Goal: Download file/media

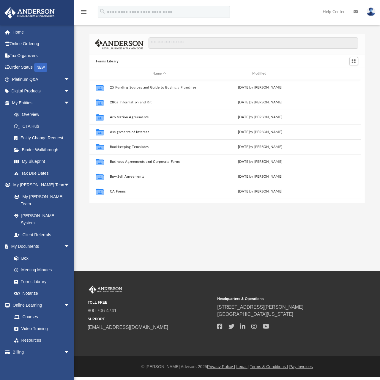
scroll to position [130, 270]
click at [213, 43] on input "Search files and folders" at bounding box center [252, 42] width 209 height 11
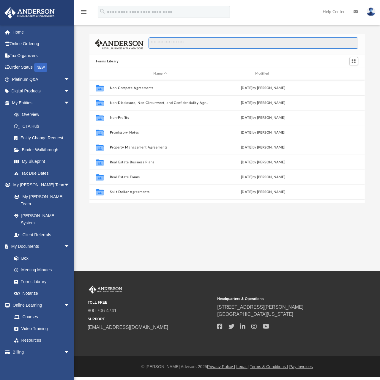
scroll to position [322, 0]
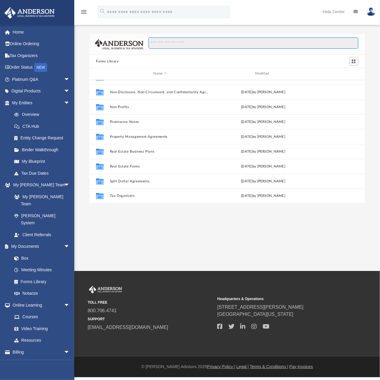
click at [177, 42] on input "Search files and folders" at bounding box center [252, 42] width 209 height 11
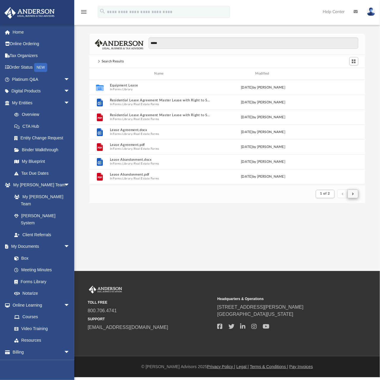
scroll to position [112, 270]
click at [355, 193] on button "submit" at bounding box center [352, 193] width 11 height 9
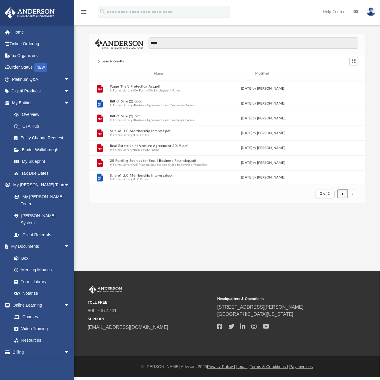
click at [343, 195] on button "submit" at bounding box center [342, 193] width 11 height 9
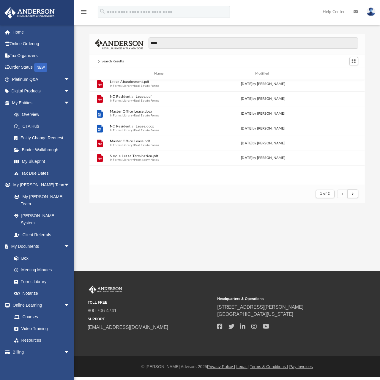
scroll to position [0, 0]
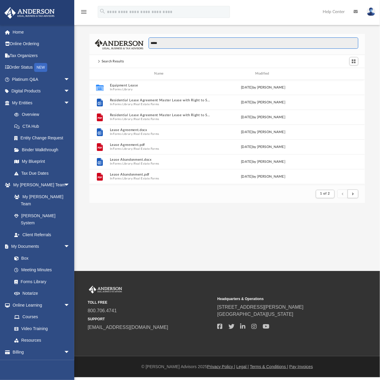
drag, startPoint x: 178, startPoint y: 43, endPoint x: 117, endPoint y: 42, distance: 61.2
click at [117, 42] on div "*****" at bounding box center [226, 44] width 275 height 21
type input "*********"
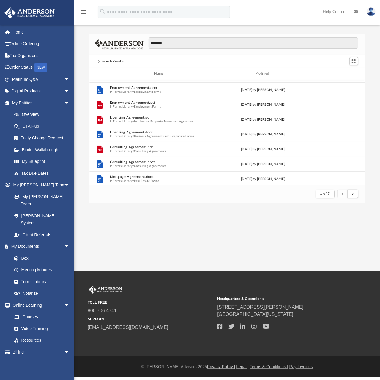
scroll to position [21, 0]
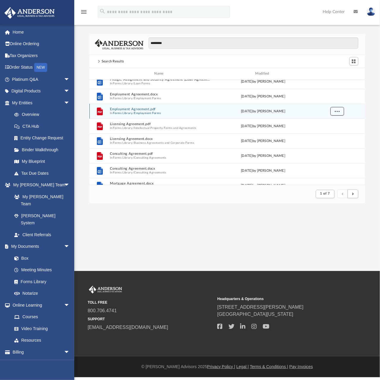
click at [336, 111] on span "More options" at bounding box center [337, 110] width 5 height 3
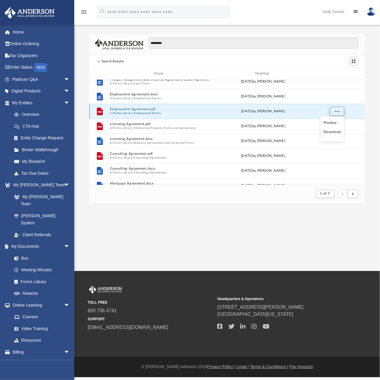
scroll to position [112, 270]
click at [330, 131] on li "Download" at bounding box center [331, 132] width 17 height 6
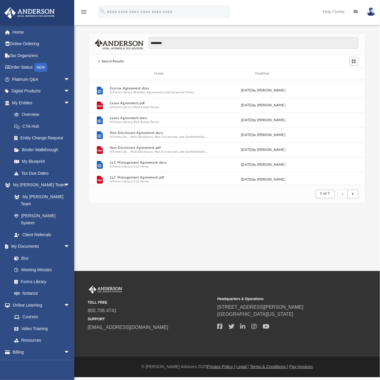
scroll to position [162, 0]
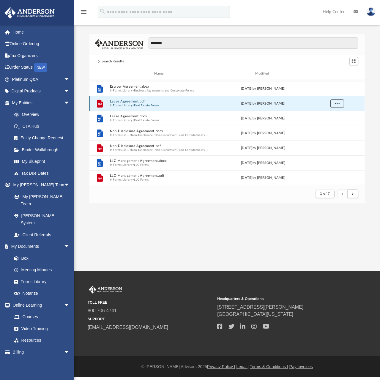
click at [338, 105] on span "More options" at bounding box center [337, 103] width 5 height 3
click at [333, 125] on li "Download" at bounding box center [331, 124] width 17 height 6
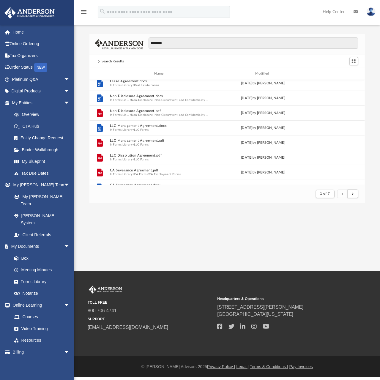
scroll to position [202, 0]
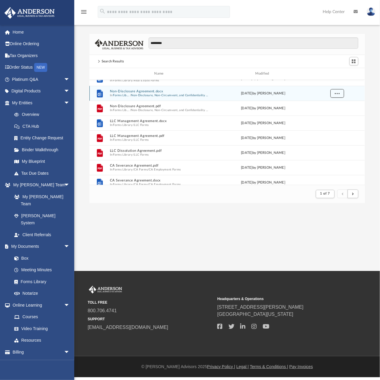
click at [336, 92] on span "More options" at bounding box center [337, 92] width 5 height 3
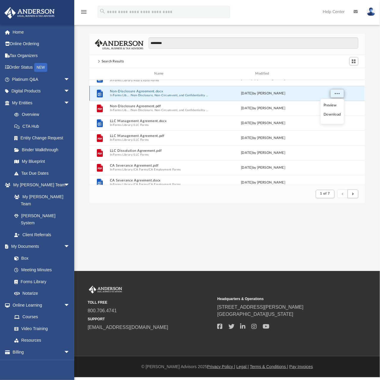
scroll to position [112, 270]
click at [335, 114] on li "Download" at bounding box center [331, 114] width 17 height 6
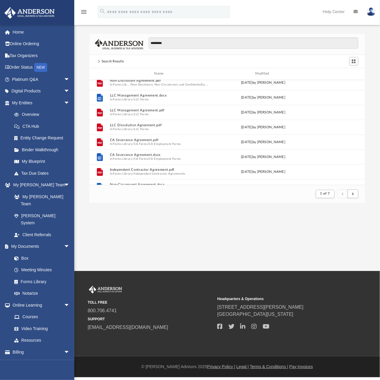
scroll to position [232, 0]
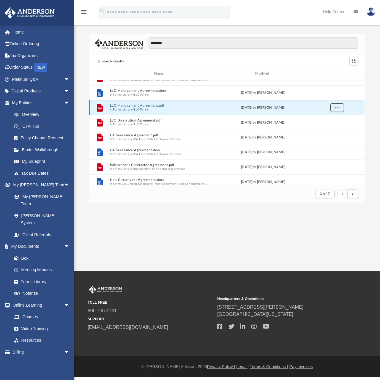
click at [338, 107] on span "More options" at bounding box center [337, 107] width 5 height 3
click at [332, 127] on li "Download" at bounding box center [331, 129] width 17 height 6
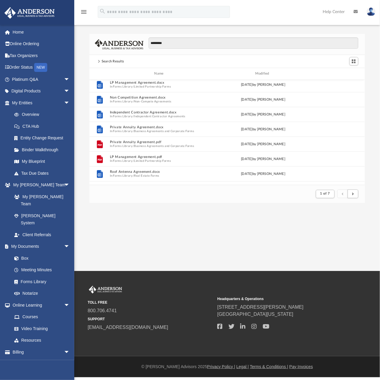
scroll to position [395, 0]
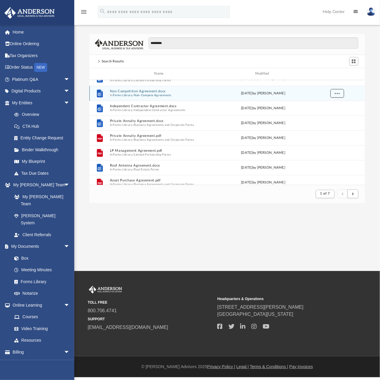
click at [338, 94] on span "More options" at bounding box center [337, 92] width 5 height 3
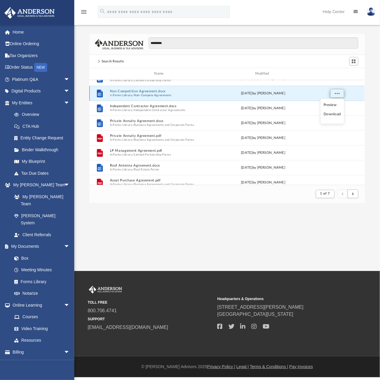
scroll to position [112, 270]
click at [333, 114] on li "Download" at bounding box center [331, 114] width 17 height 6
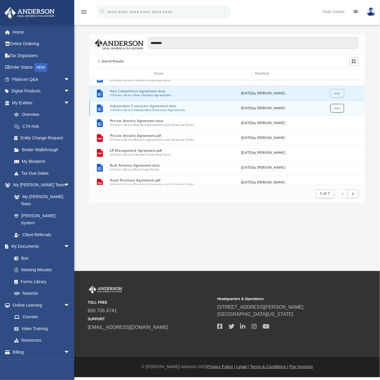
click at [336, 108] on span "More options" at bounding box center [337, 107] width 5 height 3
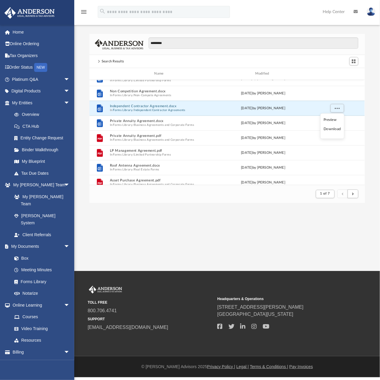
click at [332, 129] on li "Download" at bounding box center [331, 129] width 17 height 6
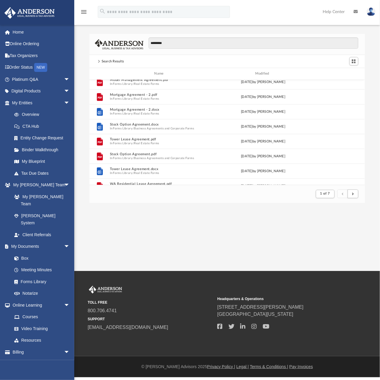
scroll to position [595, 0]
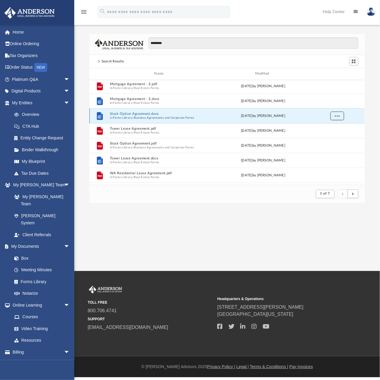
click at [336, 116] on span "More options" at bounding box center [337, 115] width 5 height 3
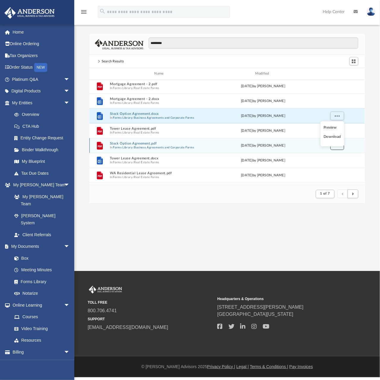
click at [337, 147] on button "More options" at bounding box center [337, 145] width 14 height 9
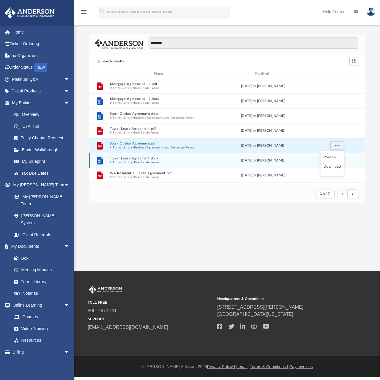
click at [333, 166] on li "Download" at bounding box center [331, 167] width 17 height 6
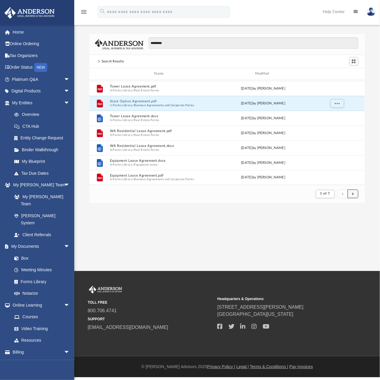
click at [352, 193] on span "submit" at bounding box center [353, 193] width 2 height 3
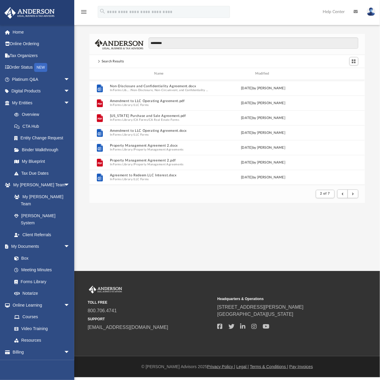
scroll to position [576, 0]
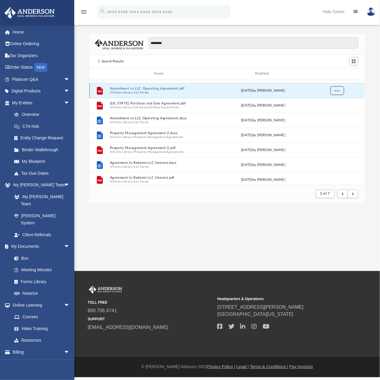
click at [338, 93] on button "More options" at bounding box center [337, 90] width 14 height 9
click at [330, 112] on li "Download" at bounding box center [331, 112] width 17 height 6
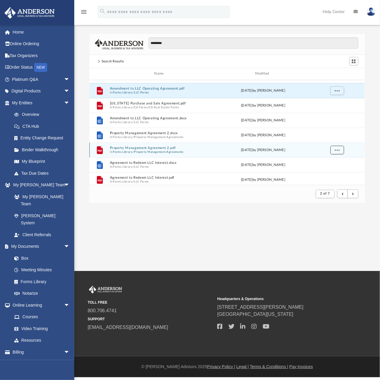
click at [337, 150] on span "More options" at bounding box center [337, 149] width 5 height 3
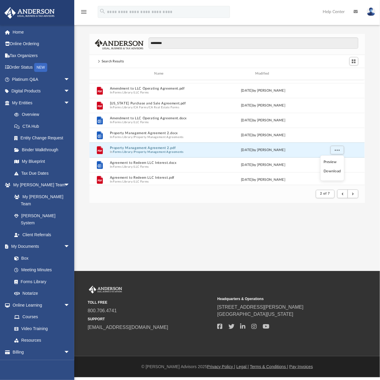
click at [334, 171] on li "Download" at bounding box center [331, 171] width 17 height 6
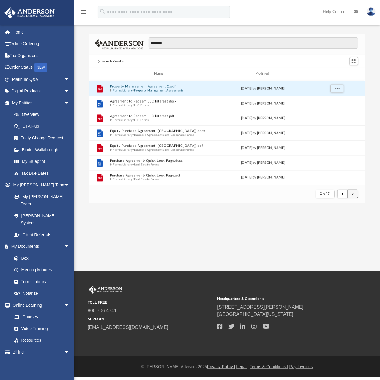
click at [354, 194] on button "submit" at bounding box center [352, 193] width 11 height 9
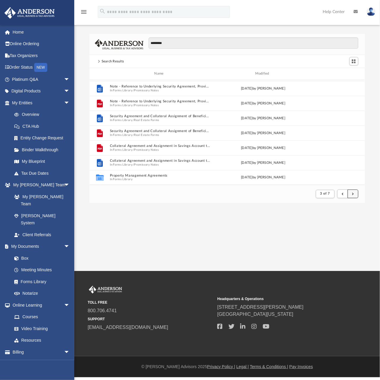
click at [354, 197] on button "submit" at bounding box center [352, 193] width 11 height 9
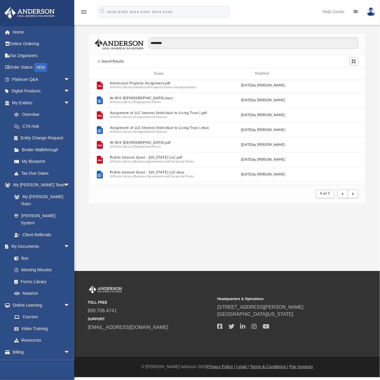
scroll to position [376, 0]
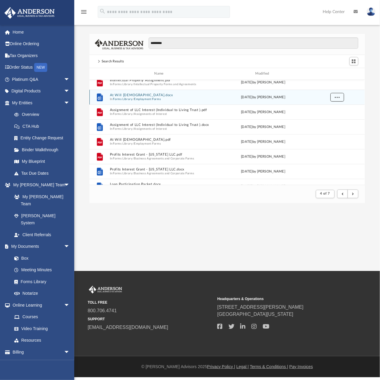
click at [339, 98] on span "More options" at bounding box center [337, 96] width 5 height 3
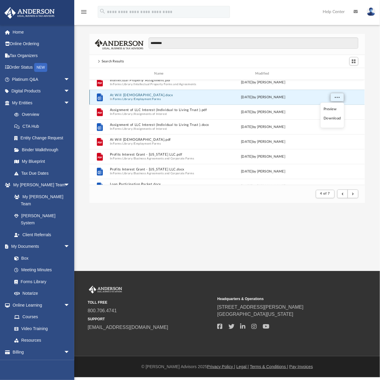
scroll to position [112, 270]
click at [332, 117] on li "Download" at bounding box center [331, 118] width 17 height 6
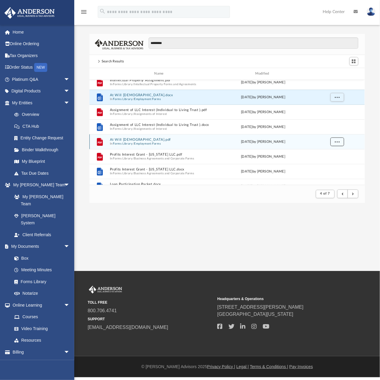
click at [338, 141] on span "More options" at bounding box center [337, 141] width 5 height 3
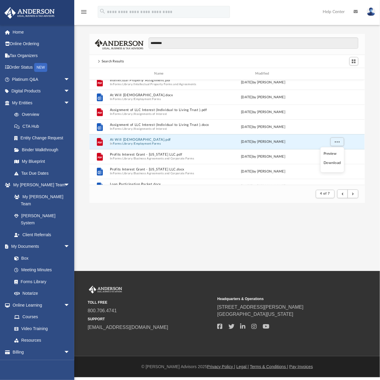
click at [330, 162] on li "Download" at bounding box center [331, 163] width 17 height 6
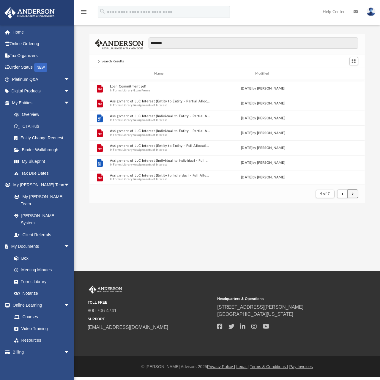
click at [353, 194] on span "submit" at bounding box center [353, 193] width 2 height 3
click at [355, 196] on button "submit" at bounding box center [352, 193] width 11 height 9
click at [352, 195] on span "submit" at bounding box center [353, 193] width 2 height 3
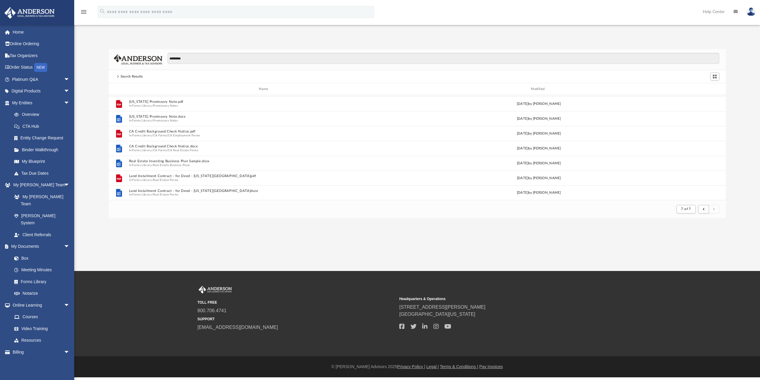
scroll to position [112, 613]
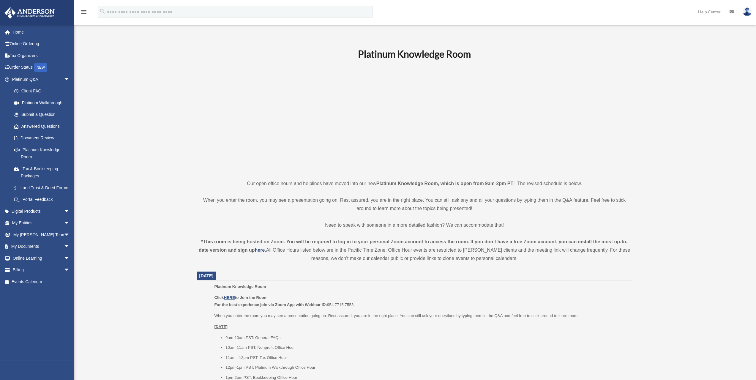
click at [750, 9] on link at bounding box center [747, 12] width 18 height 26
click at [641, 50] on link "Logout" at bounding box center [657, 52] width 59 height 12
